Goal: Information Seeking & Learning: Learn about a topic

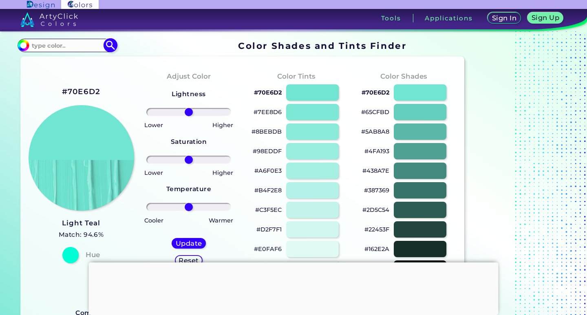
click at [54, 46] on input at bounding box center [67, 45] width 76 height 11
type input "EARTH"
click at [111, 40] on img at bounding box center [111, 45] width 14 height 14
click at [41, 81] on p "Earth Blue ◉" at bounding box center [51, 75] width 40 height 15
type input "#0000a0"
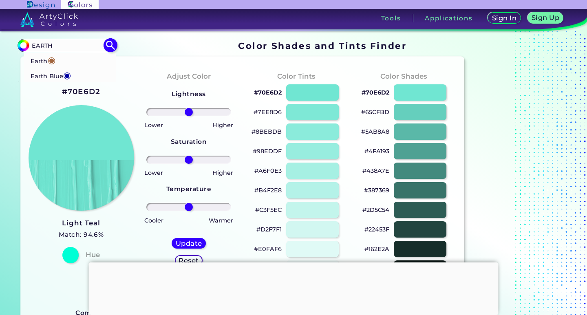
type input "#0000A0"
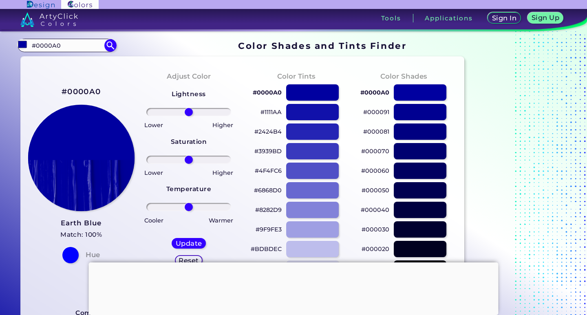
click at [91, 115] on img at bounding box center [81, 157] width 107 height 107
click at [22, 44] on input "#0000a0" at bounding box center [22, 44] width 10 height 10
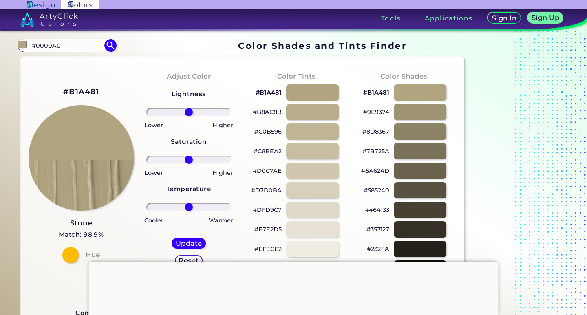
click at [353, 73] on div "Color Shades #B1A481 #9E9374 #8D8367 #7B725A #6A624D #585240 #464133 #353127 #2…" at bounding box center [404, 174] width 108 height 222
click at [315, 88] on div at bounding box center [312, 92] width 53 height 17
click at [256, 93] on p "#B1A481" at bounding box center [269, 93] width 26 height 10
click at [311, 90] on div at bounding box center [312, 92] width 53 height 17
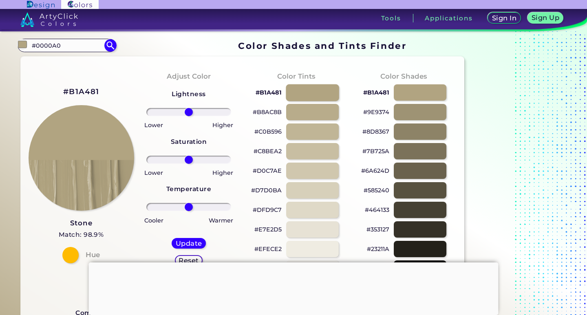
click at [311, 90] on div at bounding box center [312, 92] width 53 height 17
type input "#b1a481"
click at [272, 91] on p "#B1A481" at bounding box center [269, 93] width 26 height 10
drag, startPoint x: 314, startPoint y: 94, endPoint x: 269, endPoint y: 73, distance: 49.6
click at [269, 73] on div "Color Tints #B1A481 #B8AC8B #C0B596 #C8BEA2 #D0C7AE #D7D0BA #DFD9C7 #E7E2D5 #EF…" at bounding box center [297, 174] width 108 height 222
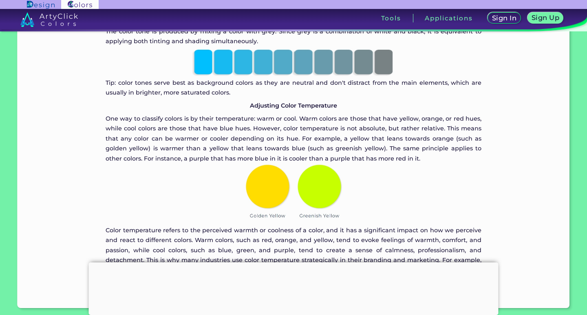
scroll to position [1807, 0]
